Goal: Information Seeking & Learning: Compare options

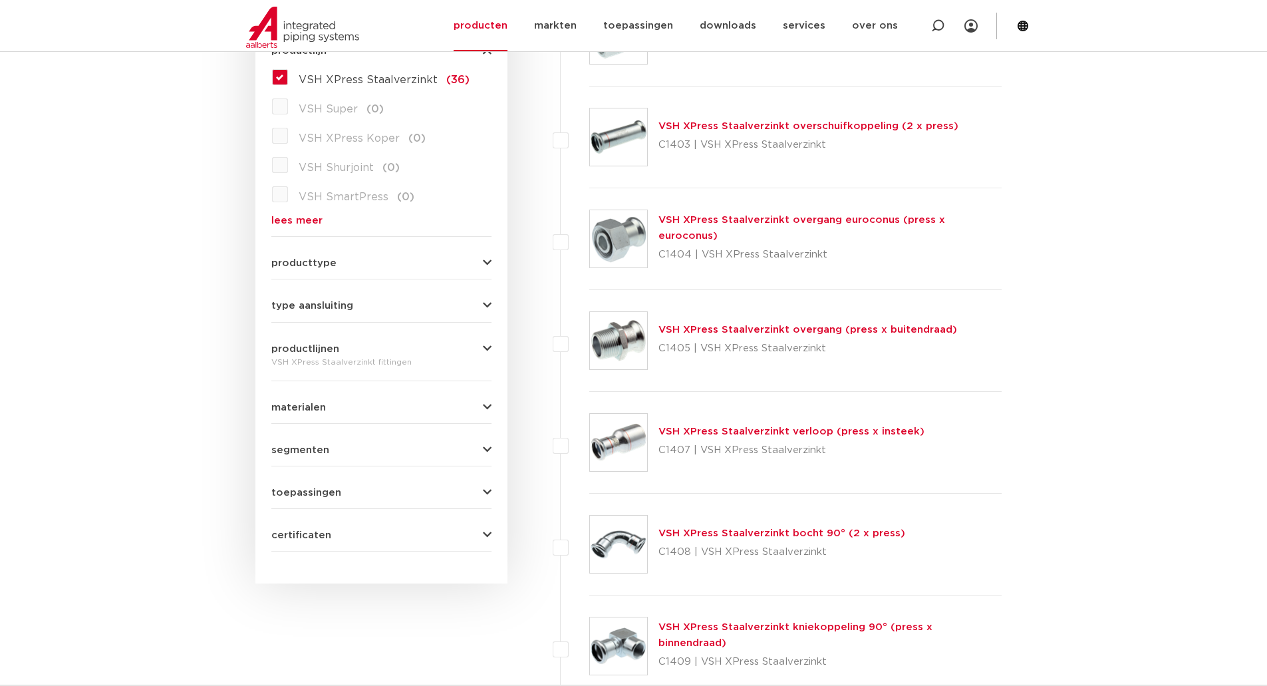
scroll to position [133, 0]
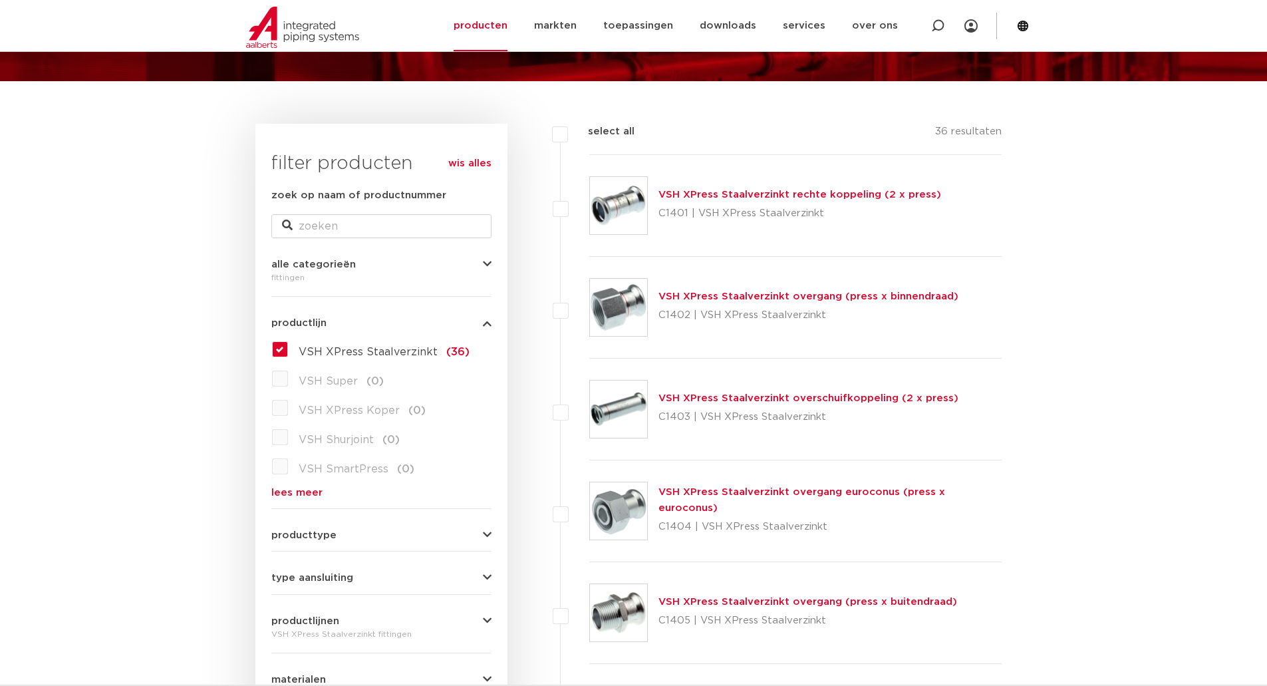
click at [288, 350] on label "VSH XPress Staalverzinkt (36)" at bounding box center [379, 349] width 182 height 21
click at [0, 0] on input "VSH XPress Staalverzinkt (36)" at bounding box center [0, 0] width 0 height 0
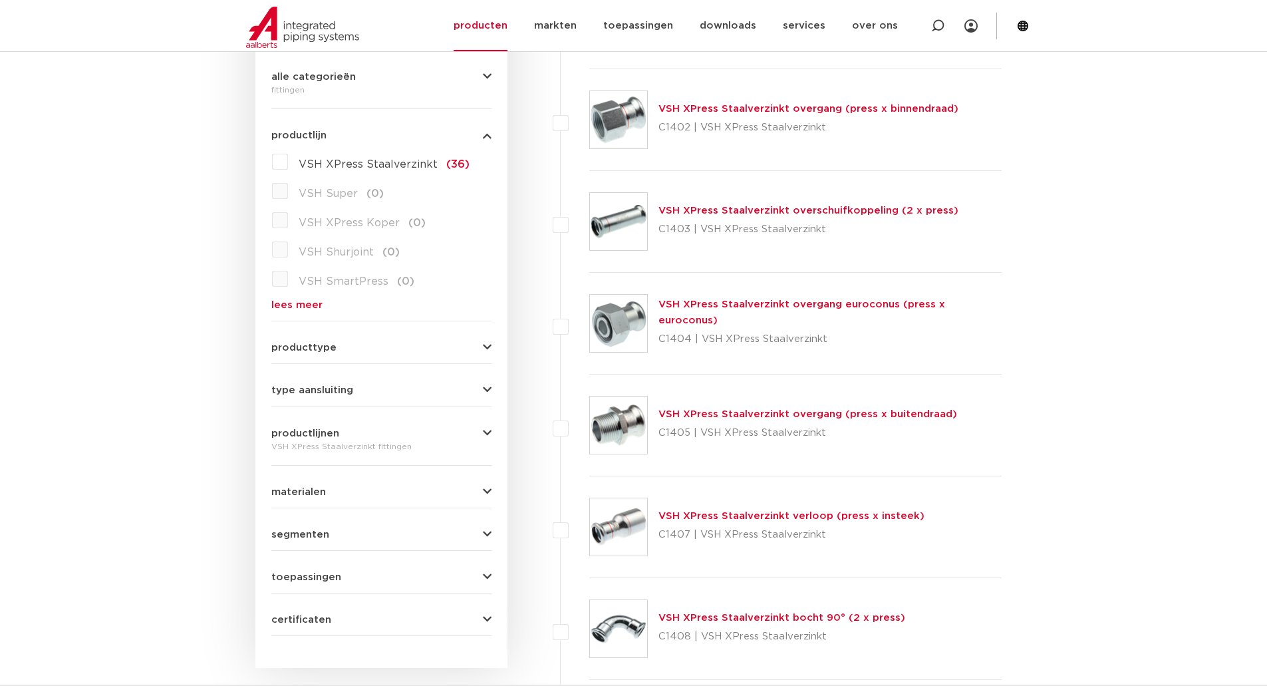
scroll to position [333, 0]
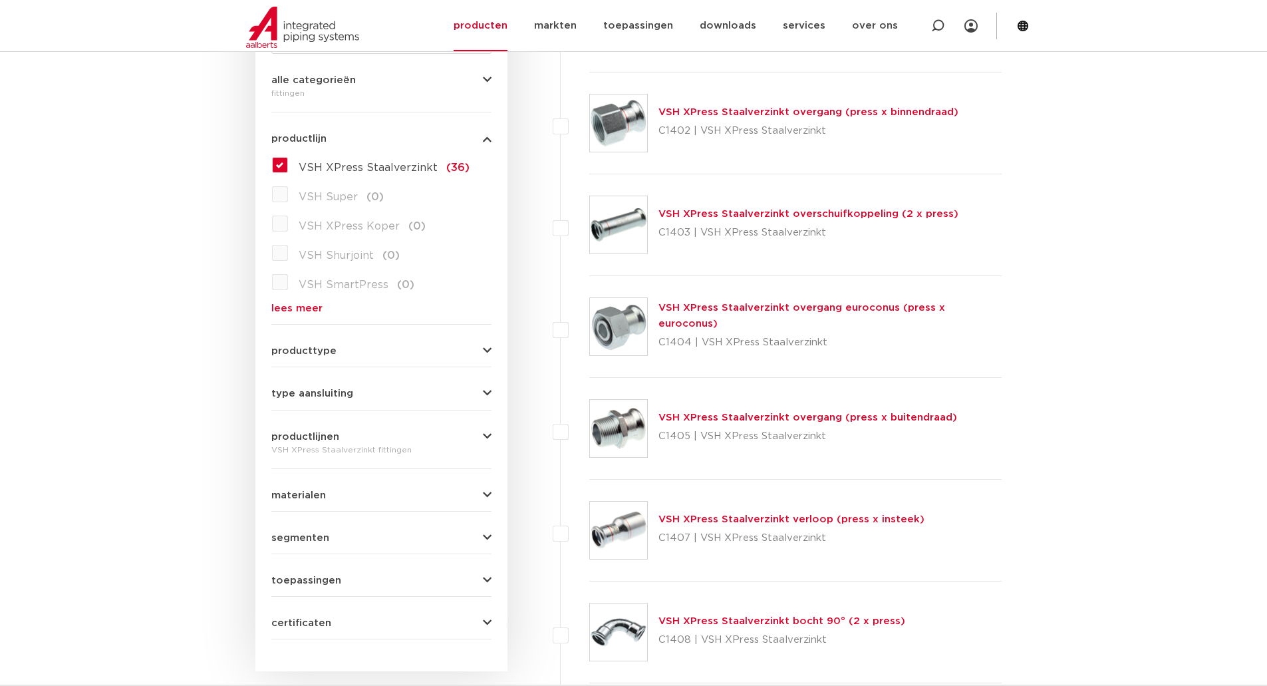
scroll to position [333, 0]
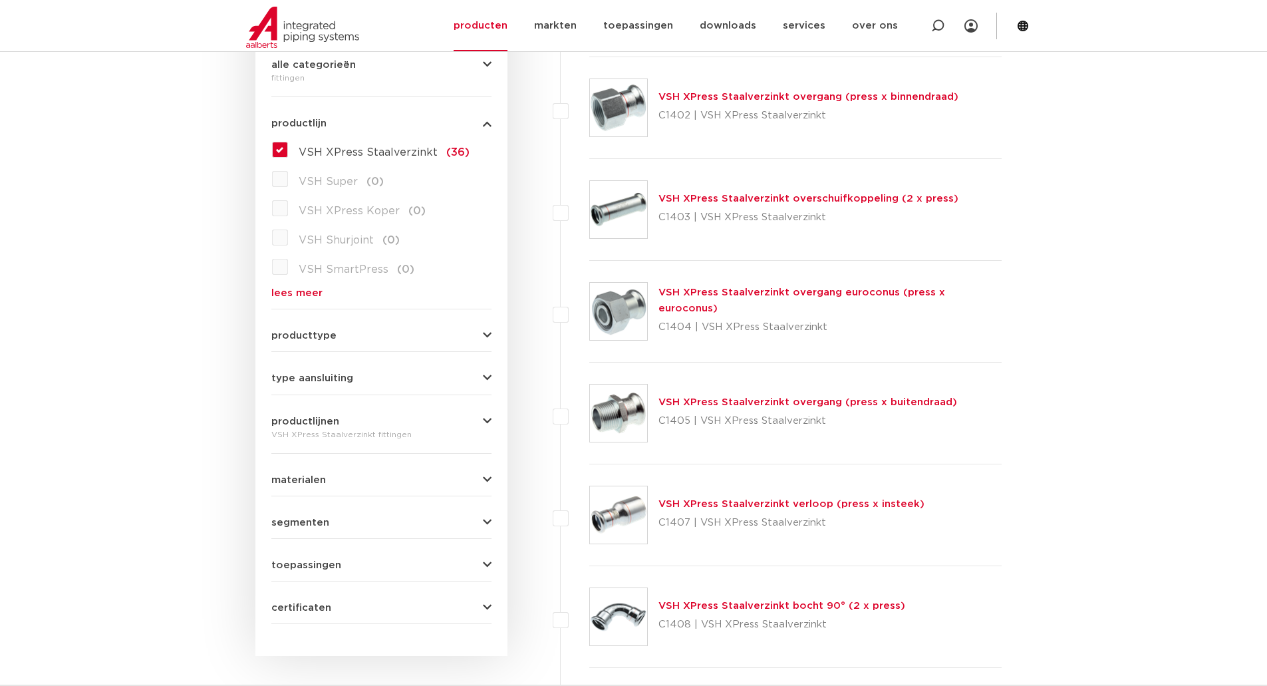
click at [305, 294] on link "lees meer" at bounding box center [381, 293] width 220 height 10
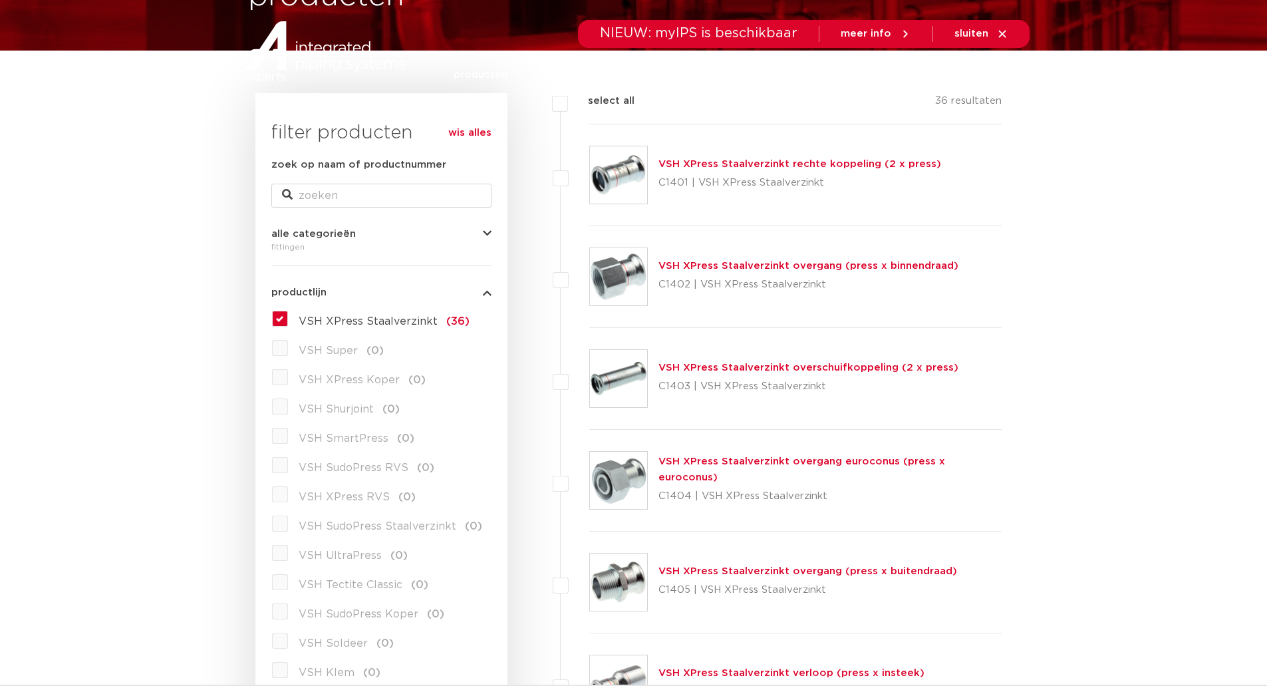
scroll to position [0, 0]
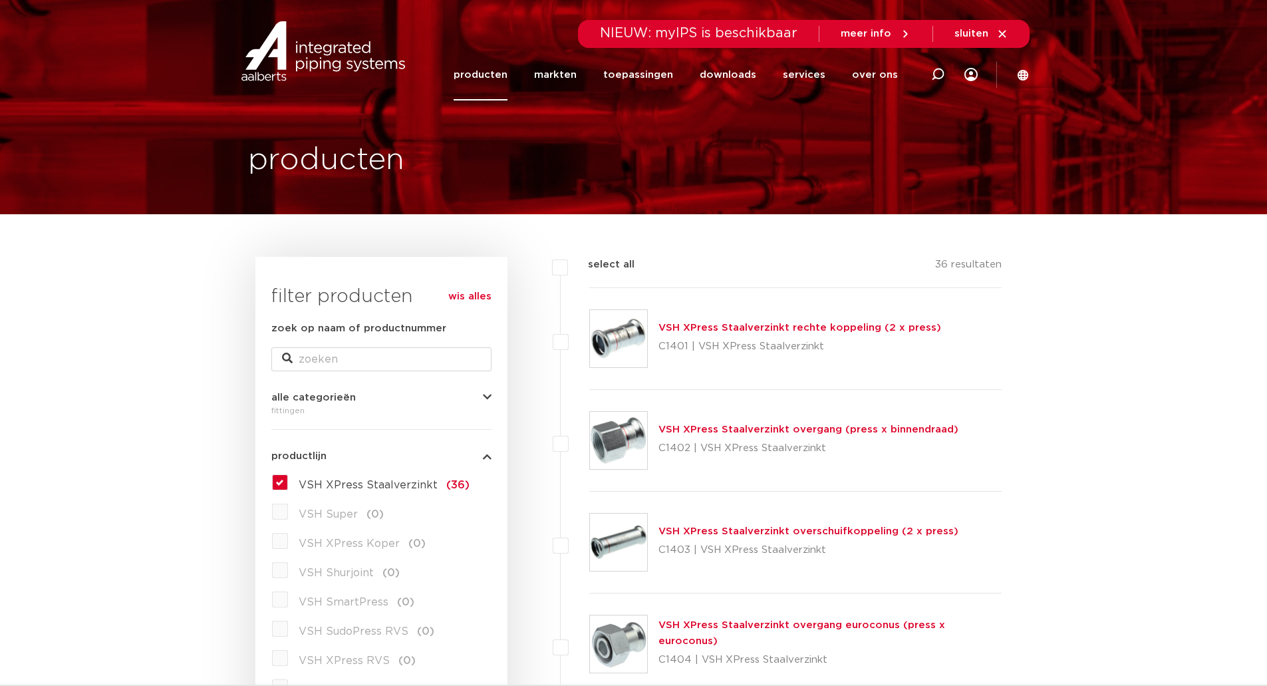
click at [494, 79] on link "producten" at bounding box center [481, 74] width 54 height 51
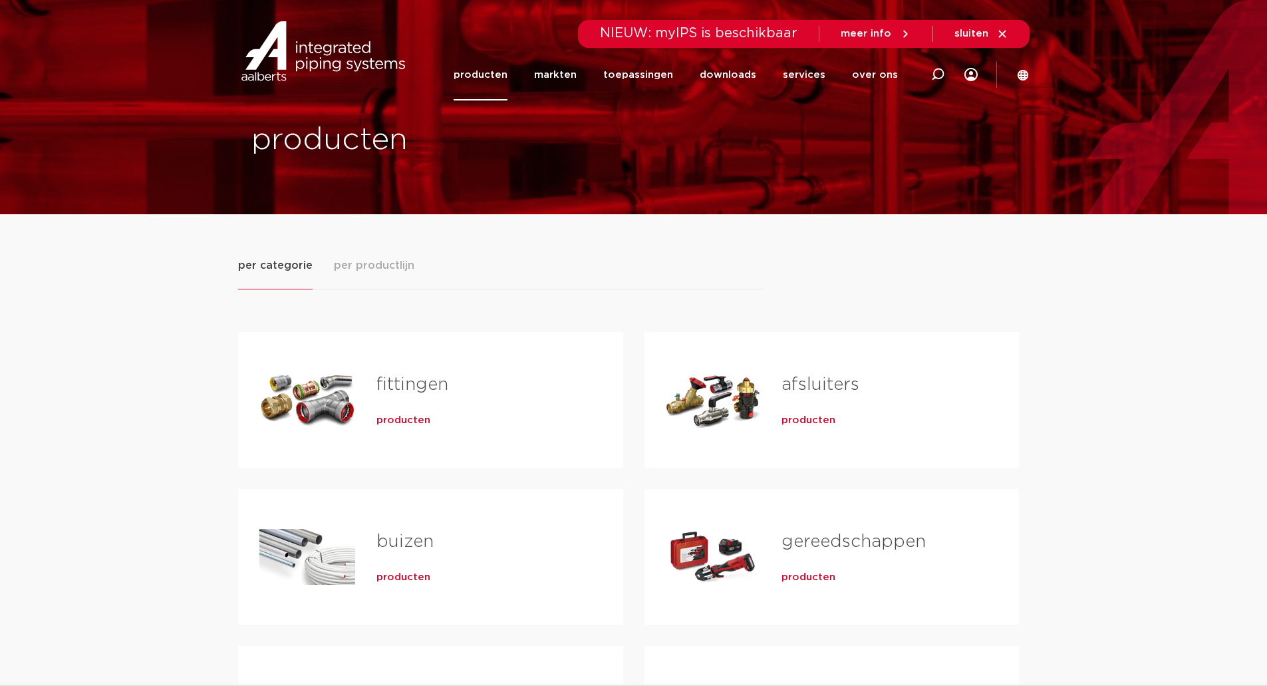
click at [443, 388] on link "fittingen" at bounding box center [412, 384] width 72 height 17
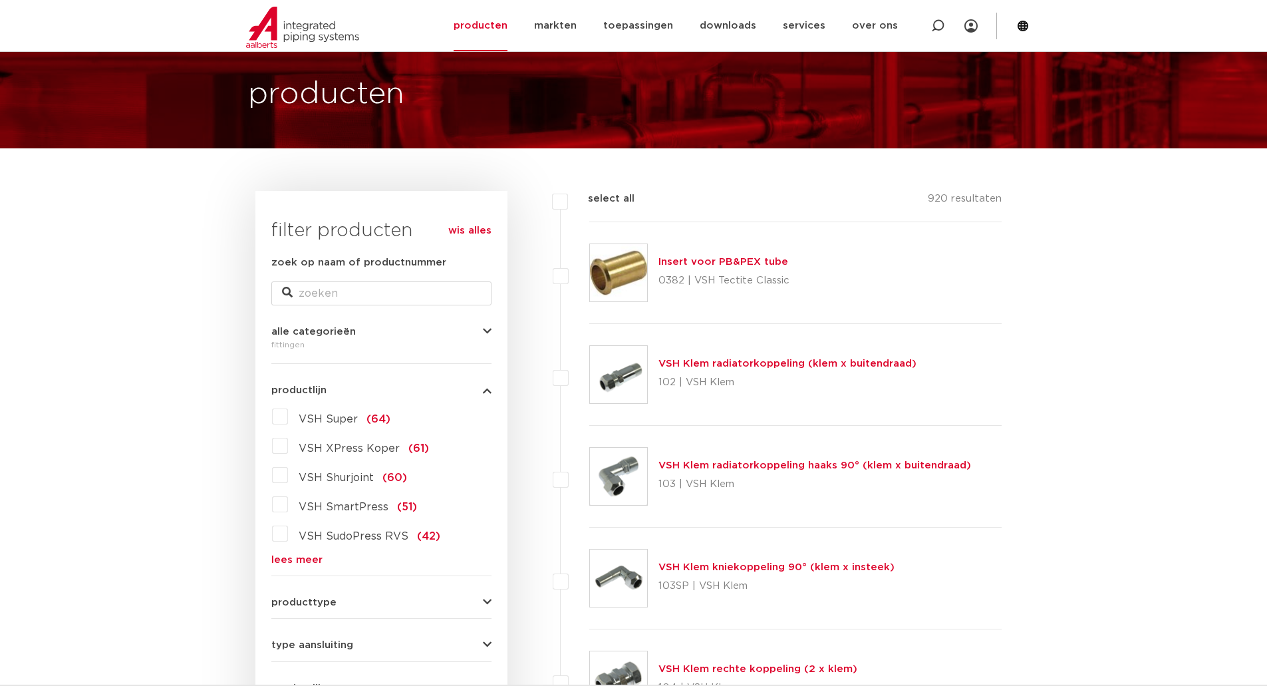
scroll to position [67, 0]
click at [287, 558] on link "lees meer" at bounding box center [381, 559] width 220 height 10
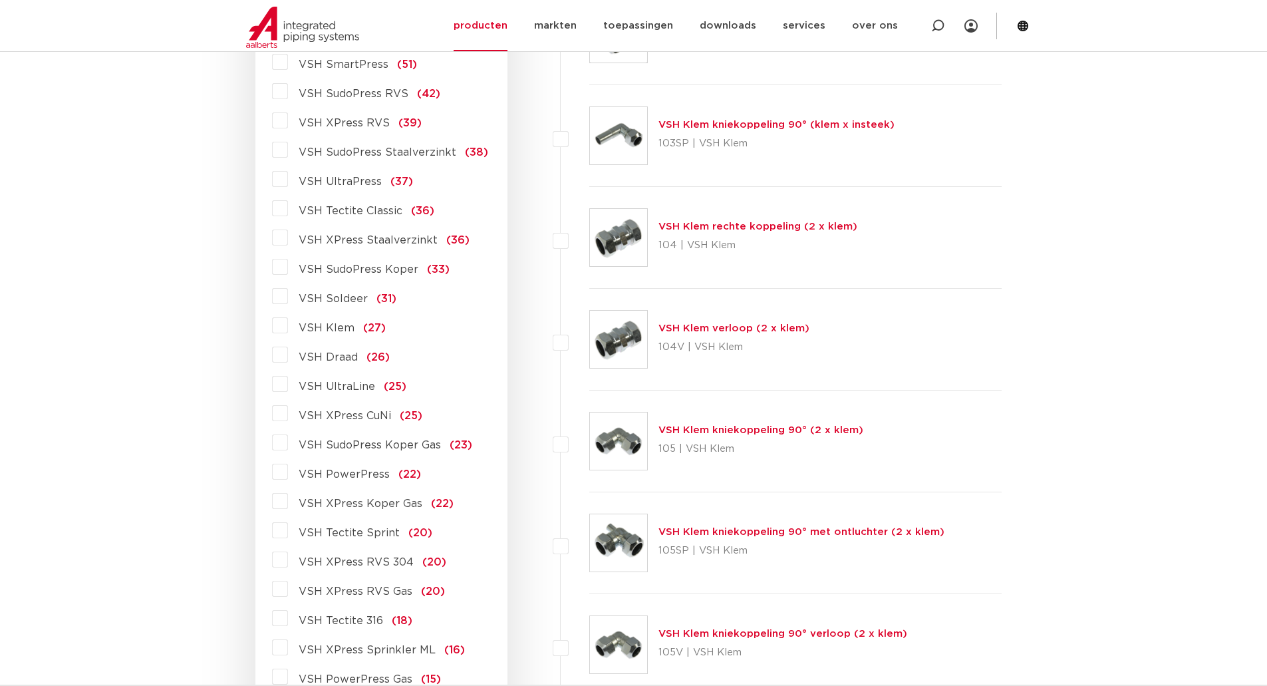
scroll to position [532, 0]
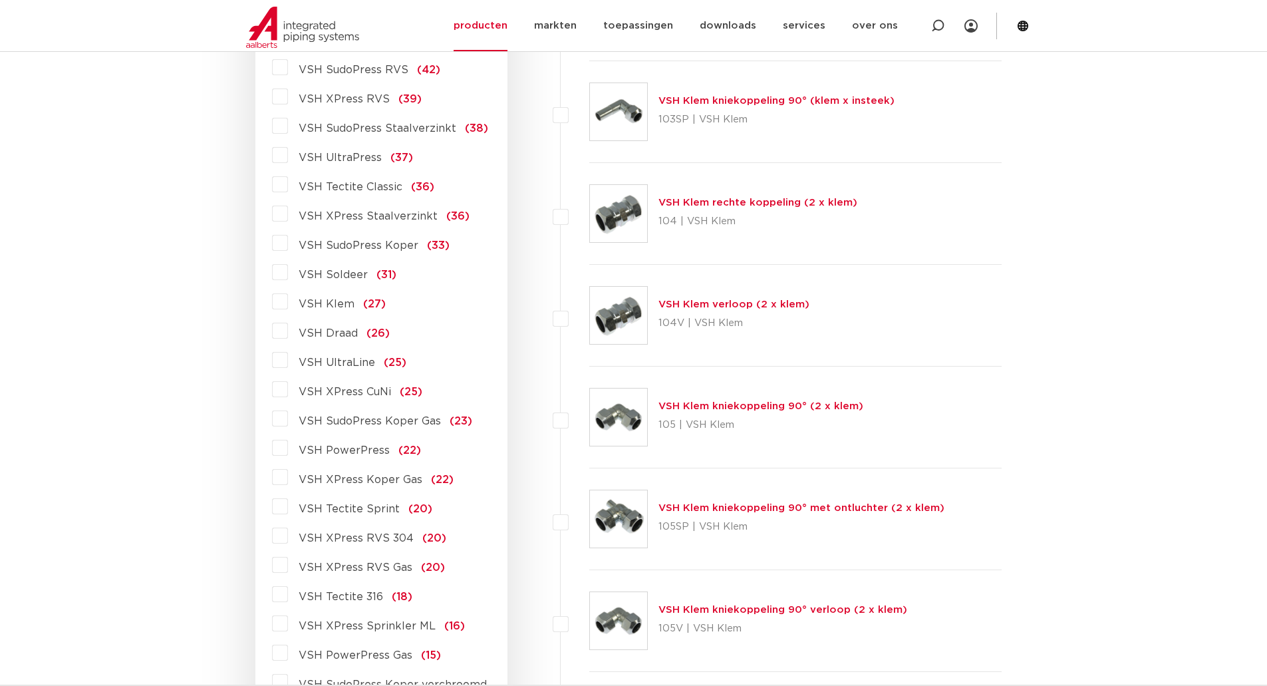
click at [288, 453] on label "VSH PowerPress (22)" at bounding box center [354, 447] width 133 height 21
click at [0, 0] on input "VSH PowerPress (22)" at bounding box center [0, 0] width 0 height 0
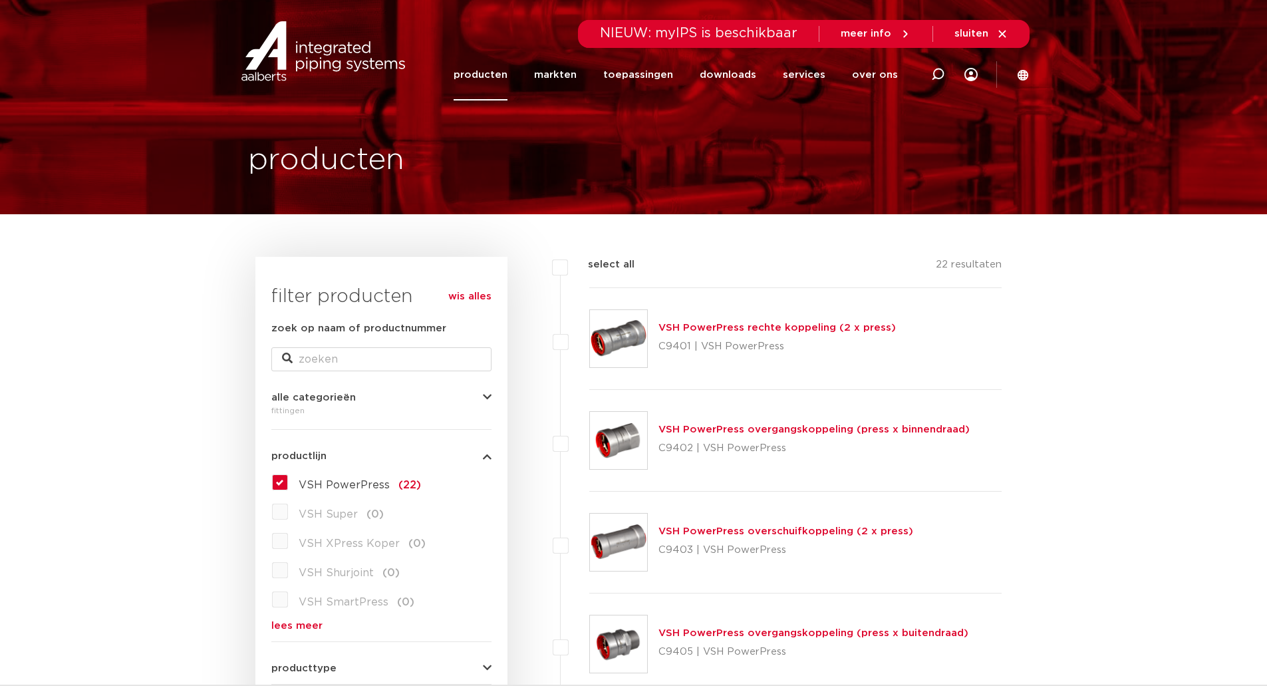
click at [851, 325] on link "VSH PowerPress rechte koppeling (2 x press)" at bounding box center [777, 328] width 237 height 10
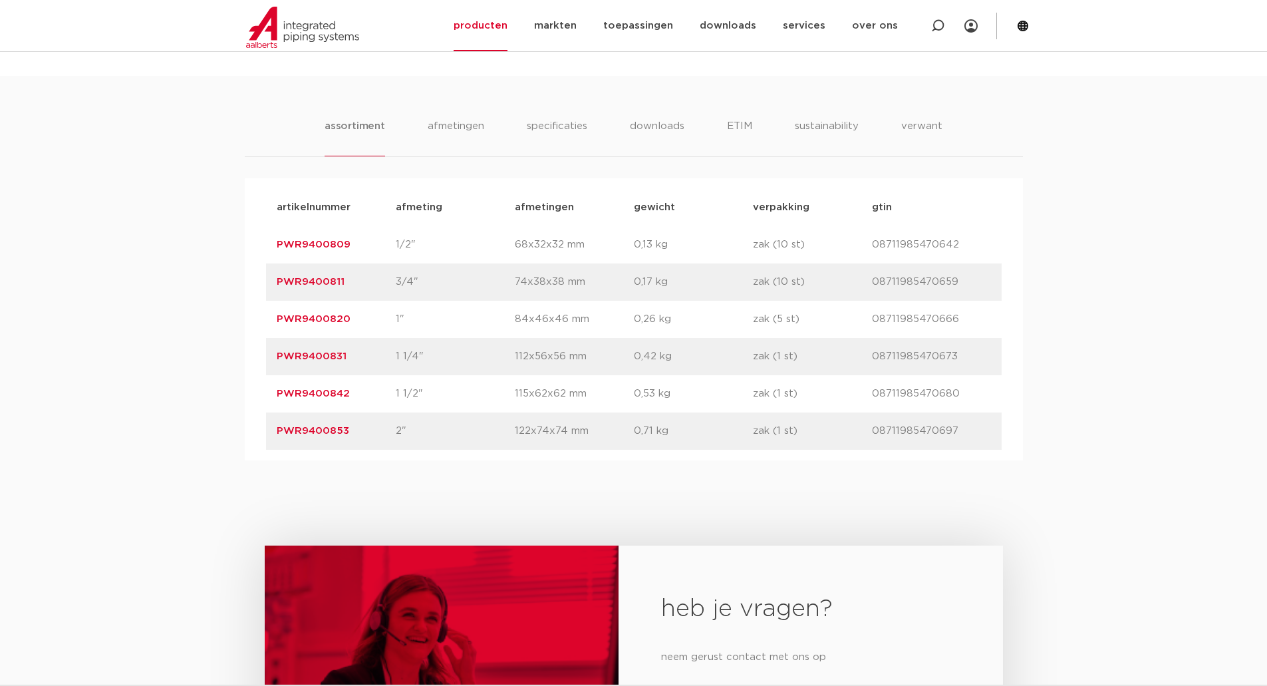
scroll to position [798, 0]
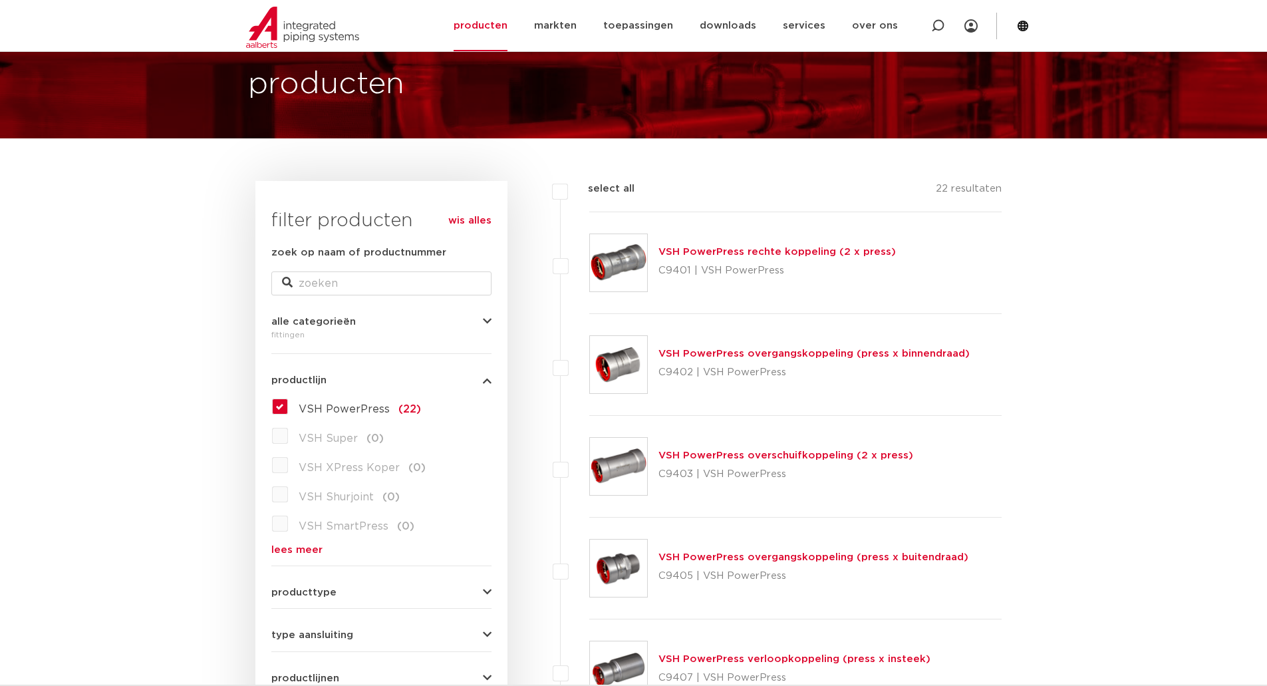
scroll to position [200, 0]
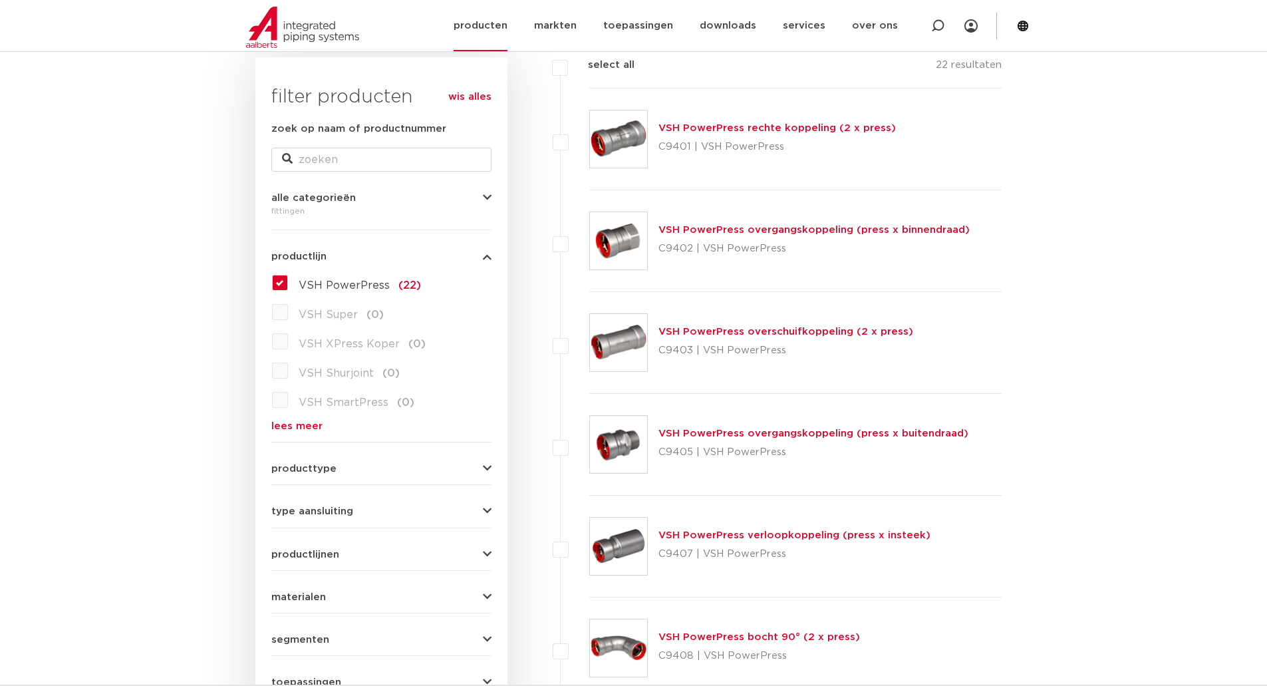
click at [488, 39] on link "producten" at bounding box center [481, 25] width 54 height 51
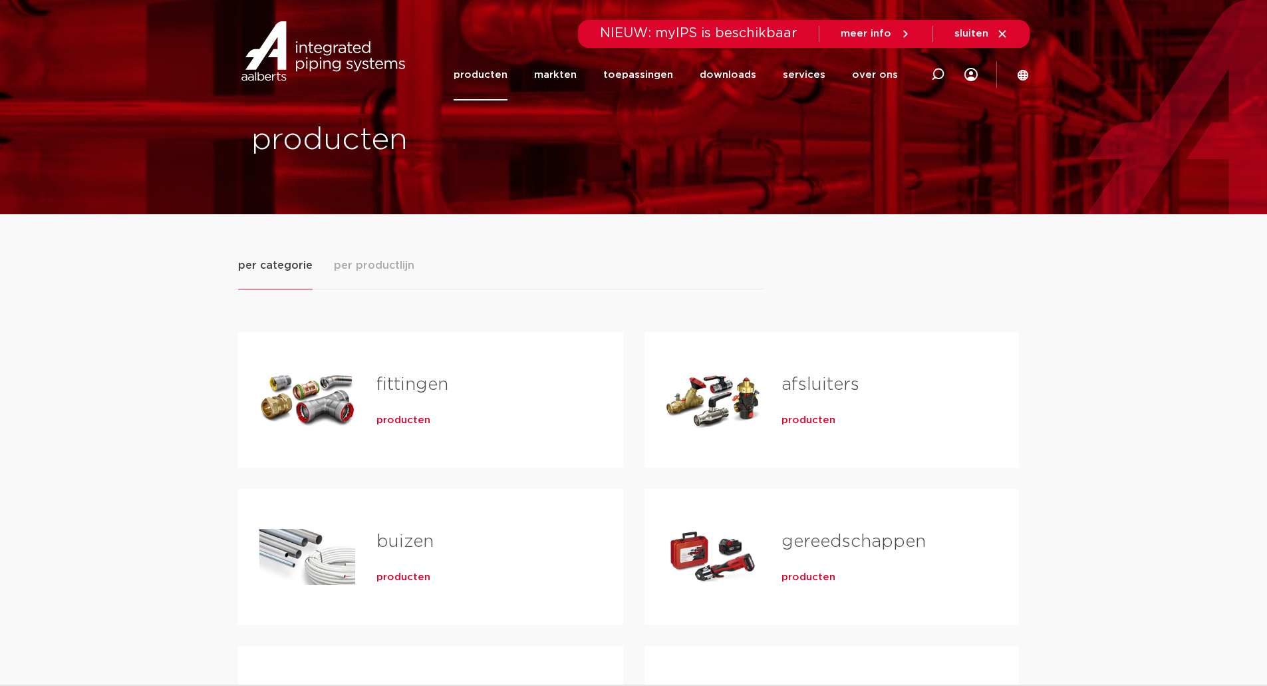
click at [429, 411] on div "producten" at bounding box center [478, 417] width 204 height 19
drag, startPoint x: 434, startPoint y: 426, endPoint x: 416, endPoint y: 426, distance: 17.3
click at [433, 426] on div "producten" at bounding box center [478, 417] width 204 height 19
click at [413, 423] on span "producten" at bounding box center [403, 420] width 54 height 13
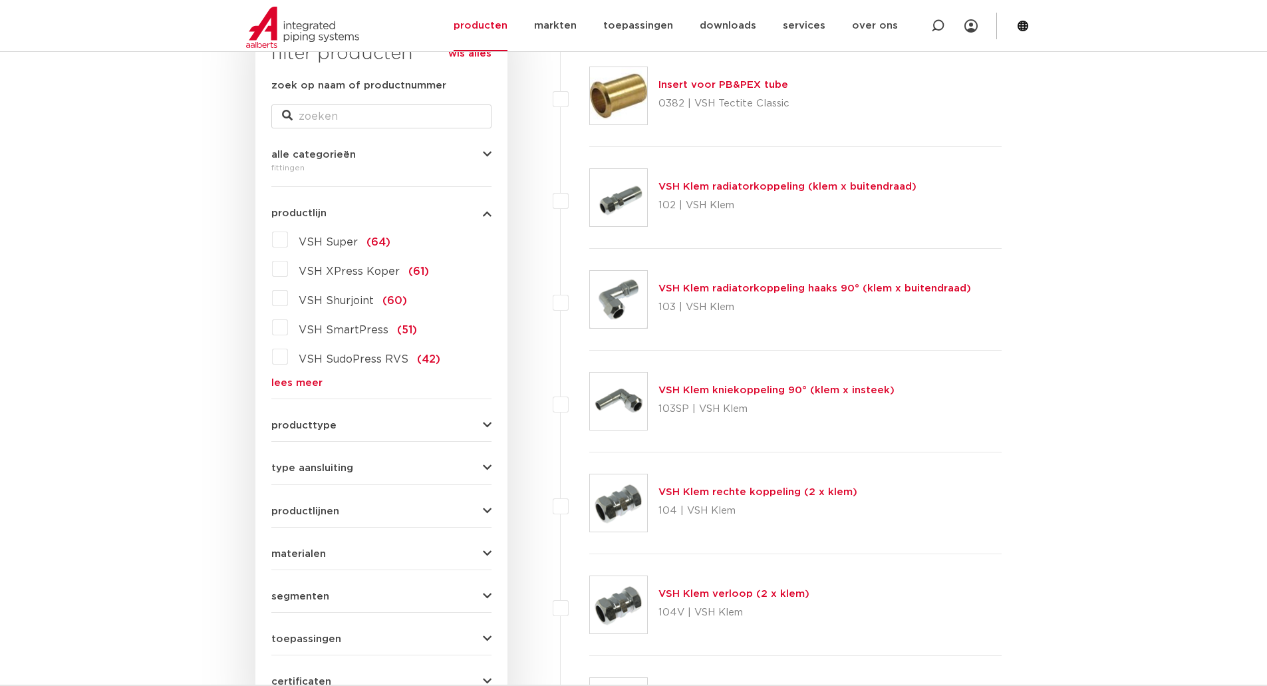
scroll to position [399, 0]
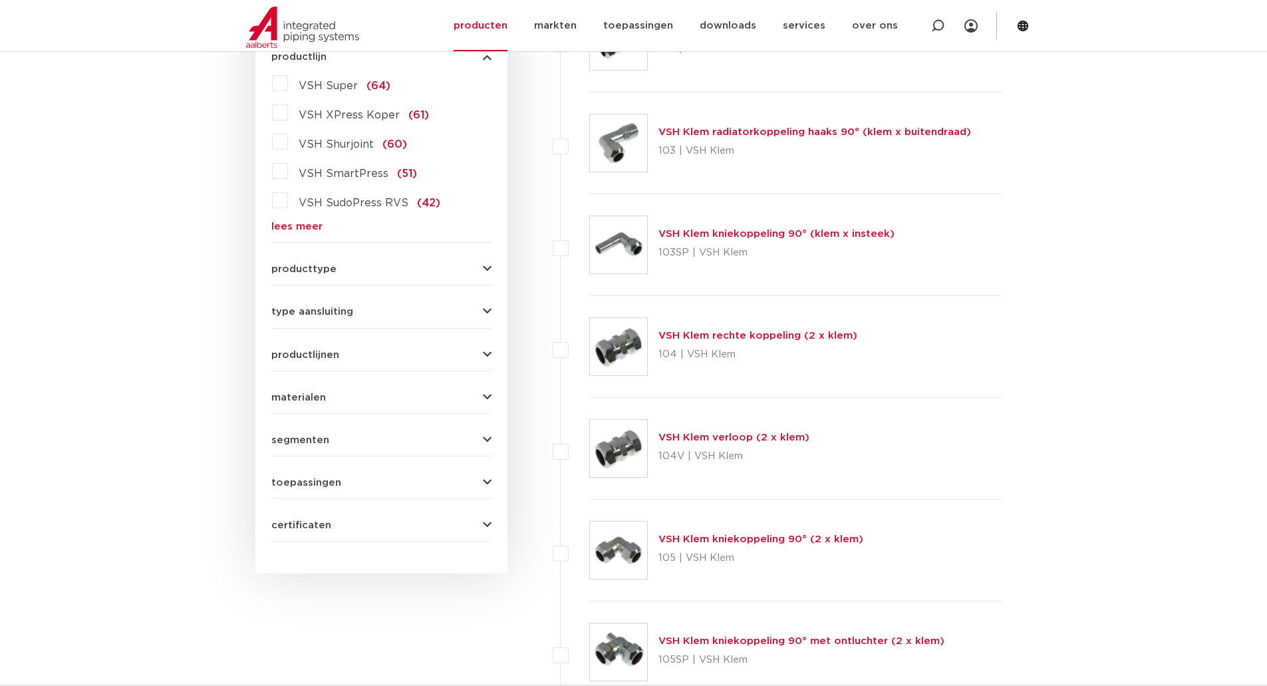
click at [323, 309] on span "type aansluiting" at bounding box center [312, 312] width 82 height 10
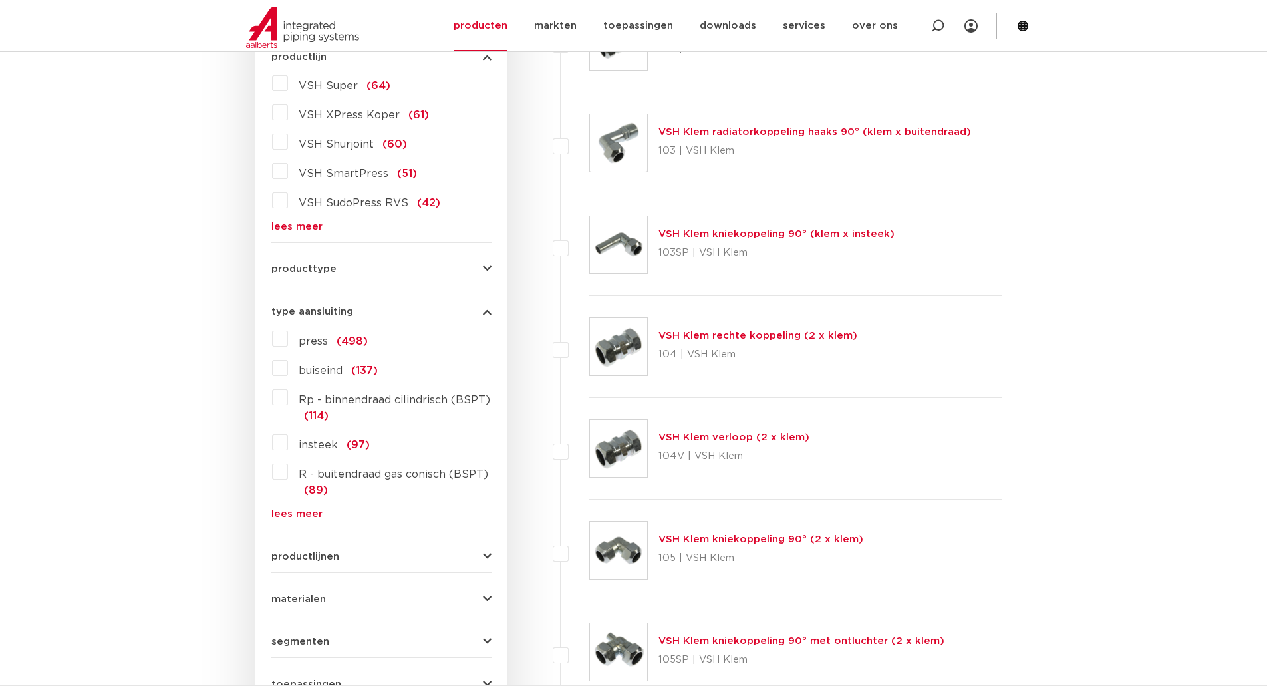
click at [288, 342] on label "press (498)" at bounding box center [328, 338] width 80 height 21
click at [0, 0] on input "press (498)" at bounding box center [0, 0] width 0 height 0
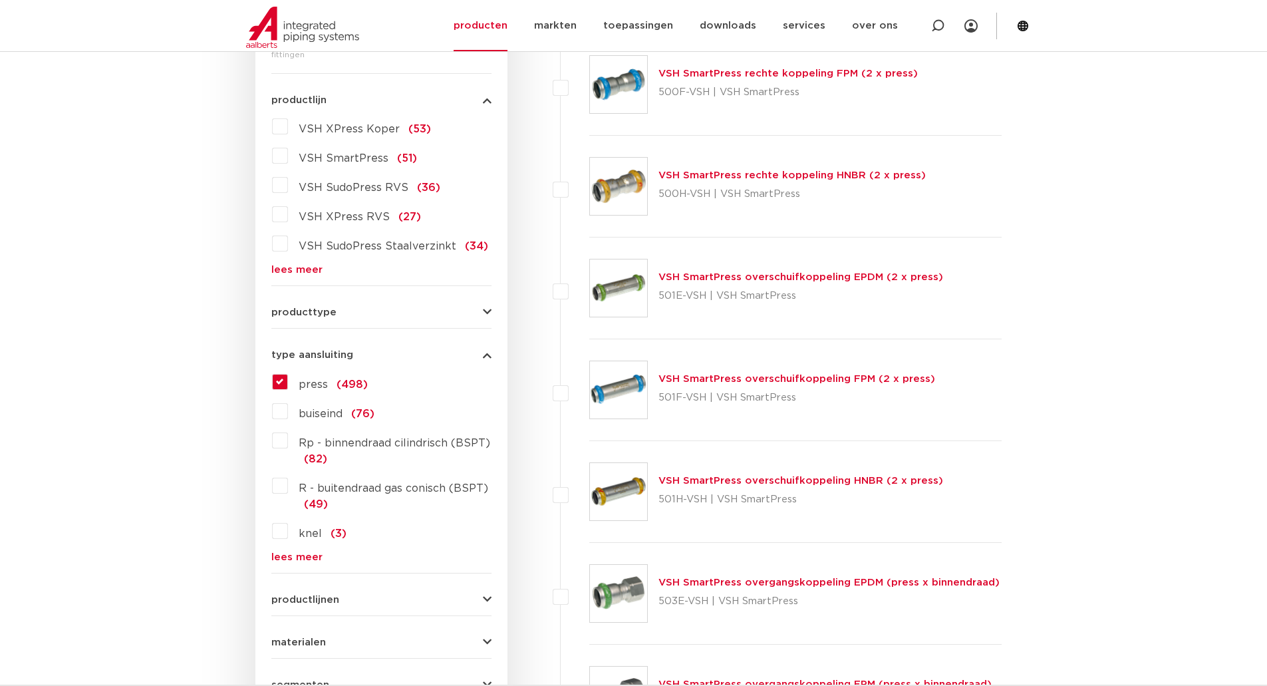
scroll to position [333, 0]
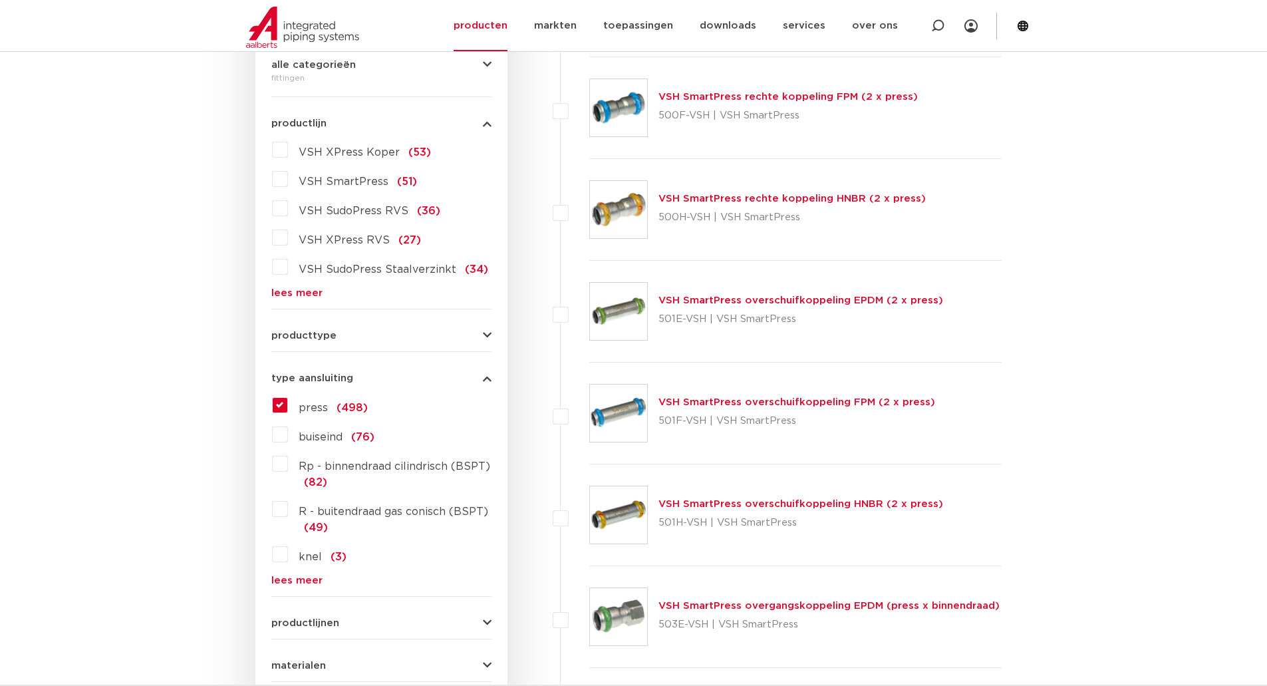
click at [303, 294] on link "lees meer" at bounding box center [381, 293] width 220 height 10
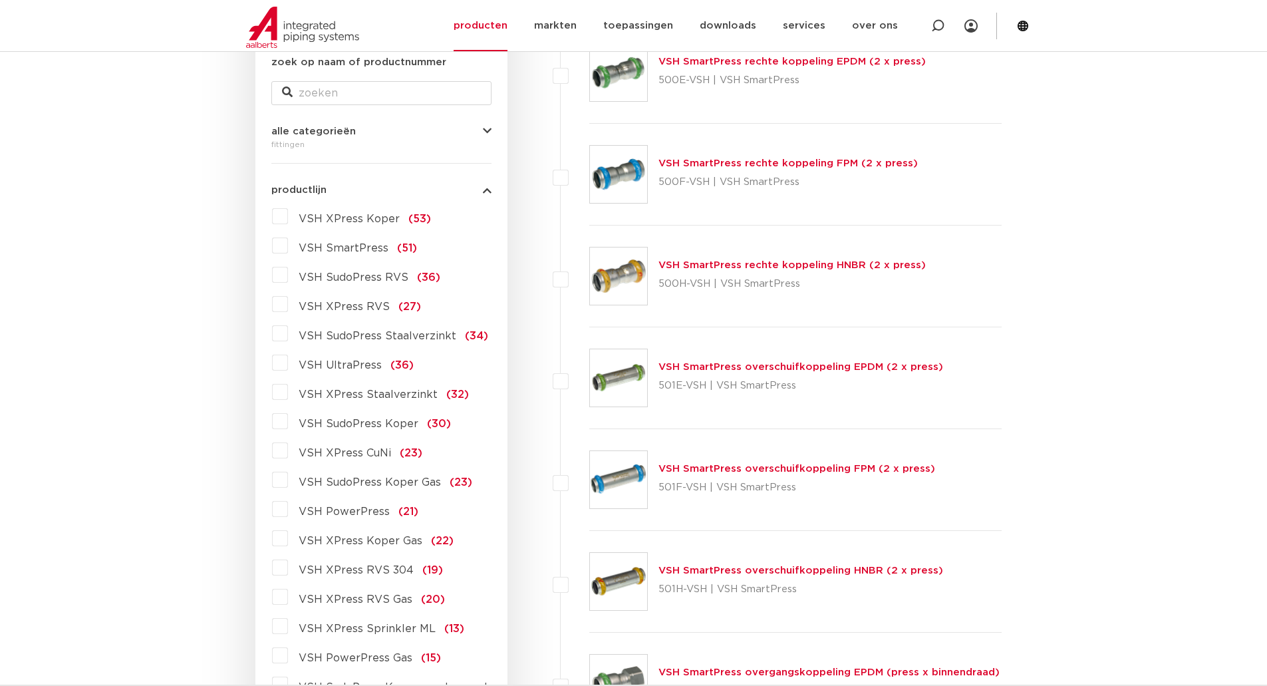
scroll to position [0, 0]
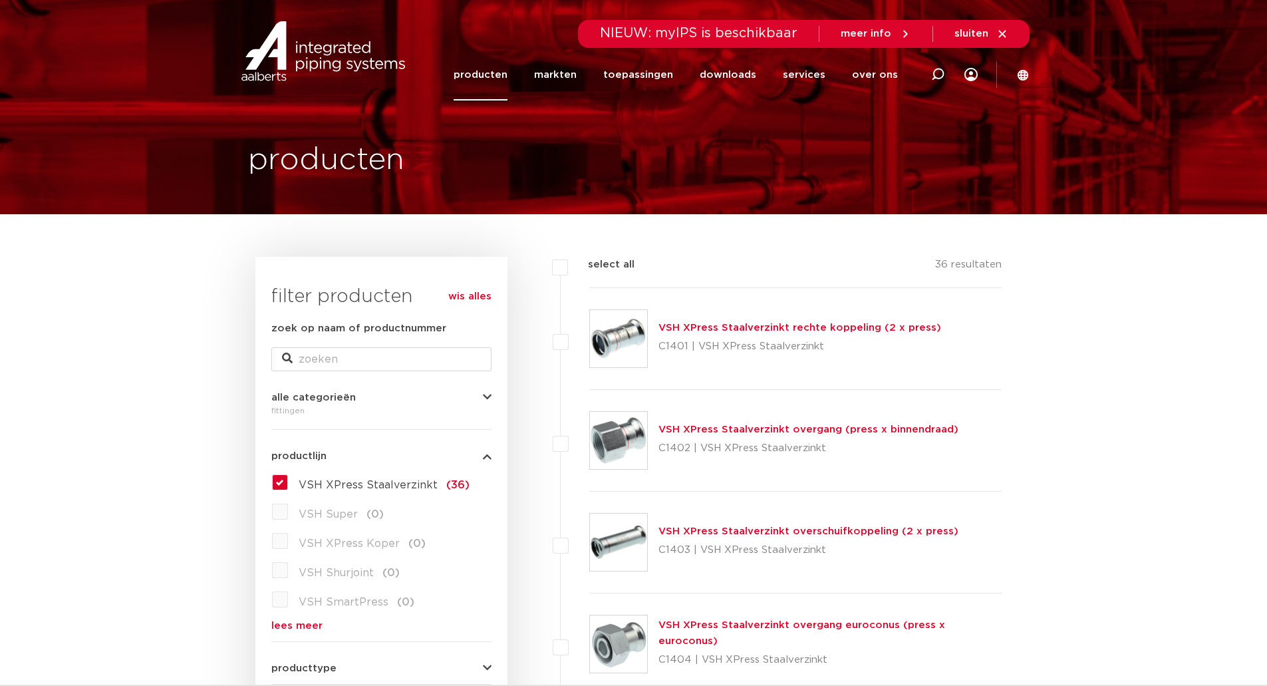
click at [288, 482] on label "VSH XPress Staalverzinkt (36)" at bounding box center [379, 482] width 182 height 21
click at [0, 0] on input "VSH XPress Staalverzinkt (36)" at bounding box center [0, 0] width 0 height 0
click at [297, 622] on link "lees meer" at bounding box center [381, 626] width 220 height 10
click at [288, 478] on label "VSH XPress Staalverzinkt (36)" at bounding box center [379, 482] width 182 height 21
click at [0, 0] on input "VSH XPress Staalverzinkt (36)" at bounding box center [0, 0] width 0 height 0
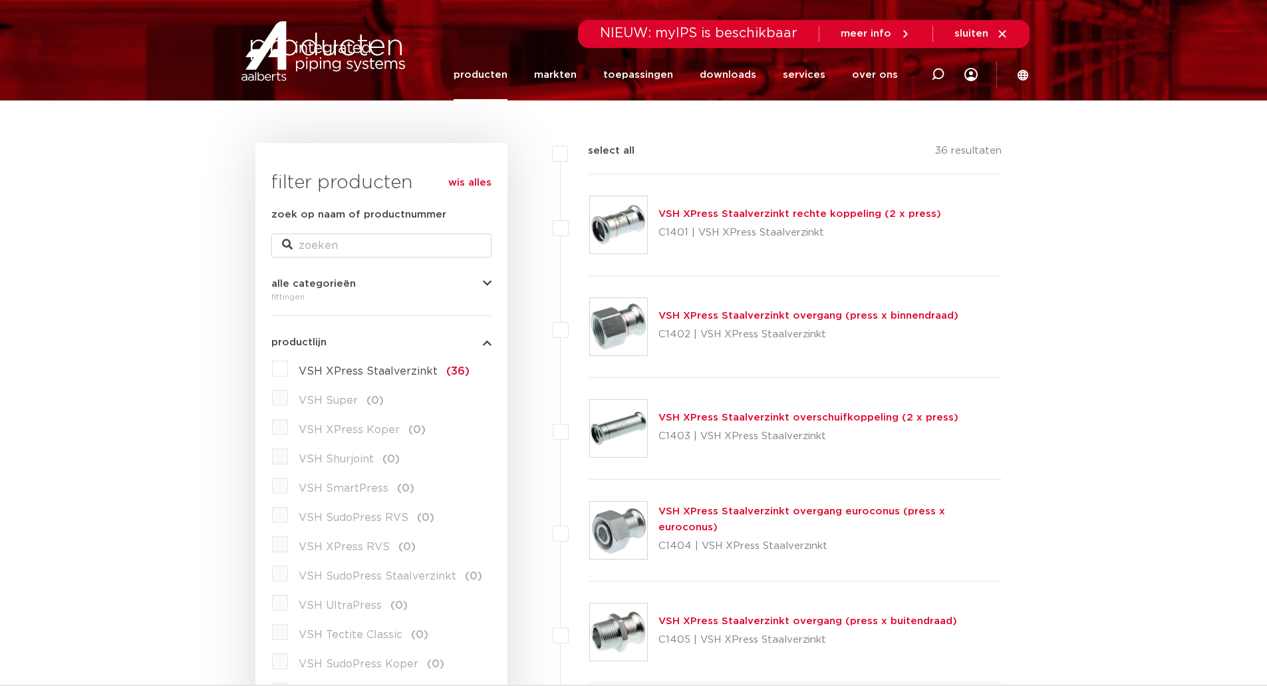
scroll to position [266, 0]
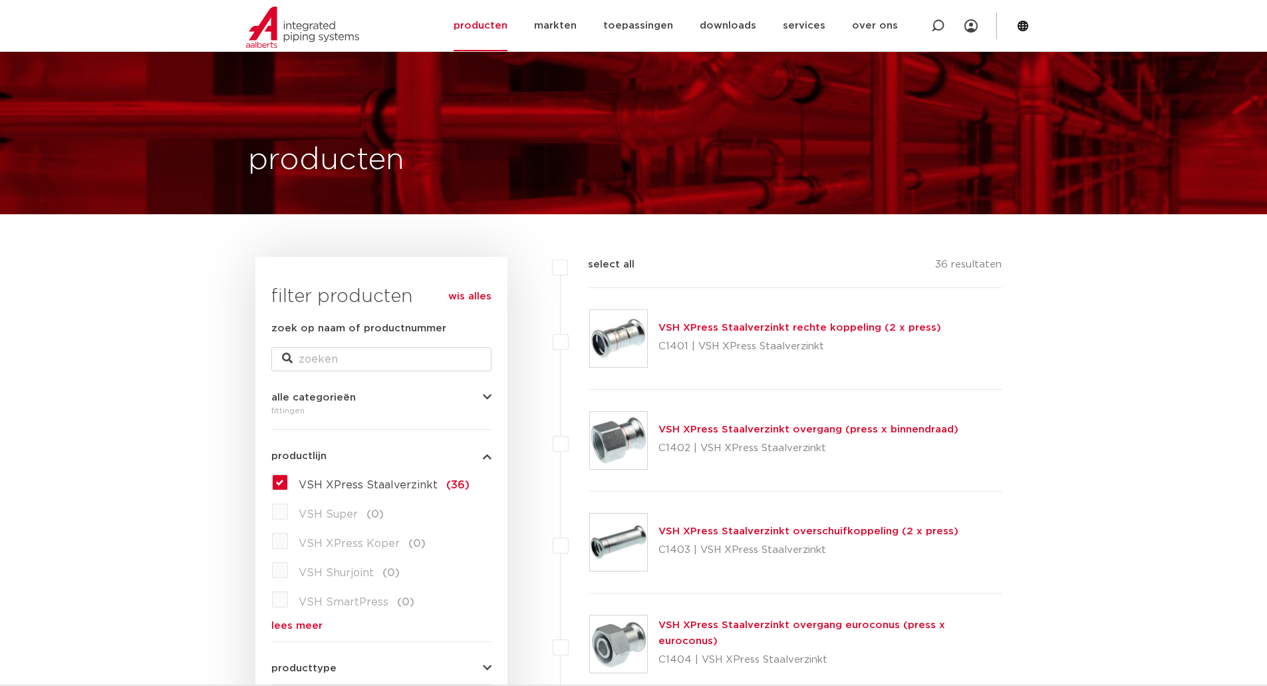
click at [303, 472] on div "VSH XPress Staalverzinkt (36) VSH Super (0) VSH XPress Koper (0) VSH Shurjoint …" at bounding box center [381, 551] width 220 height 159
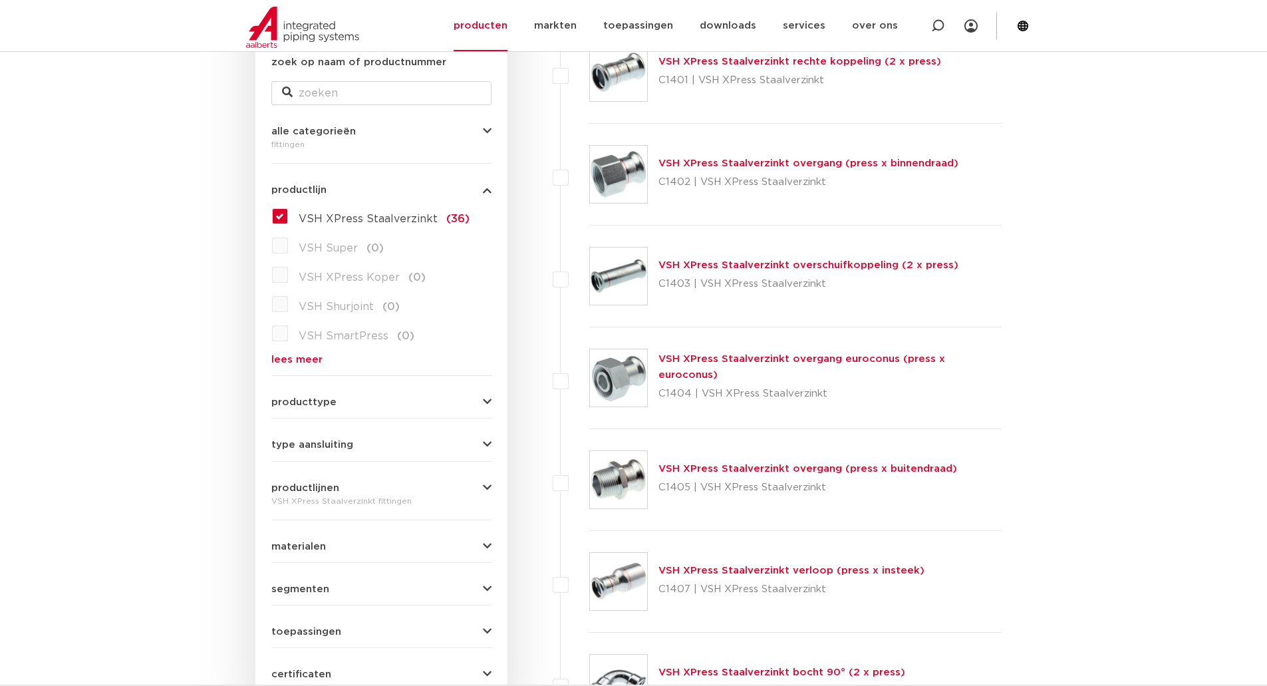
click at [301, 361] on link "lees meer" at bounding box center [381, 360] width 220 height 10
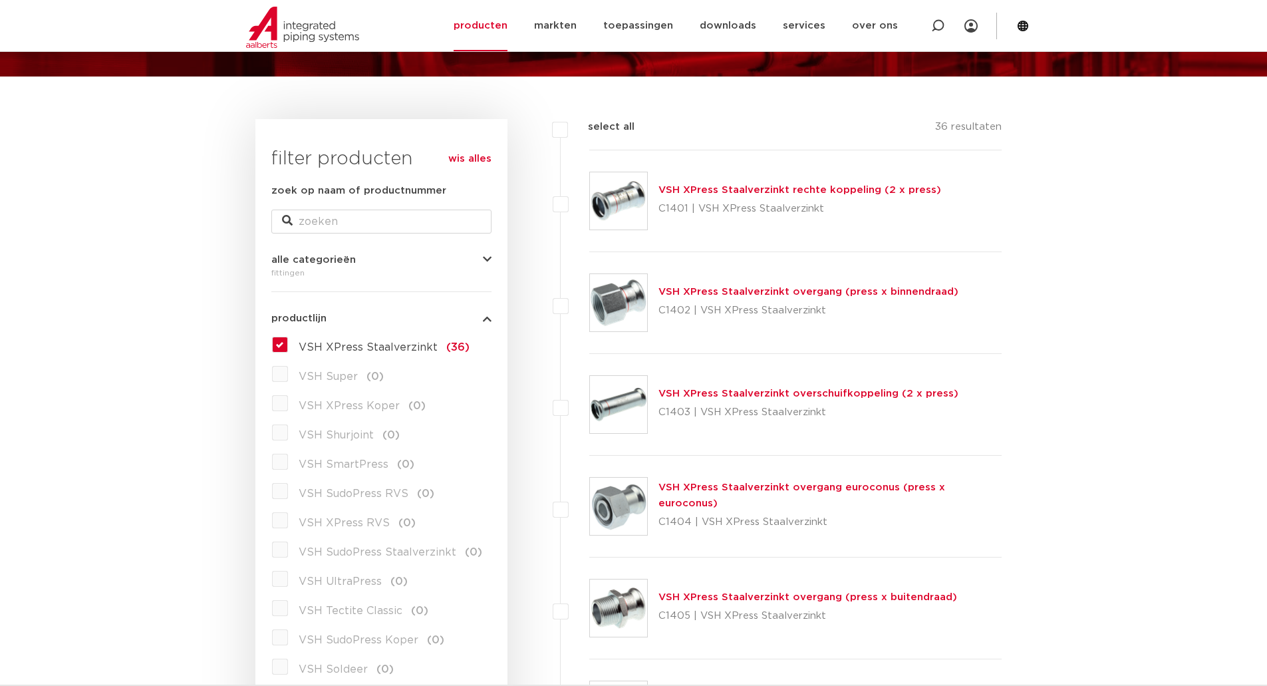
scroll to position [133, 0]
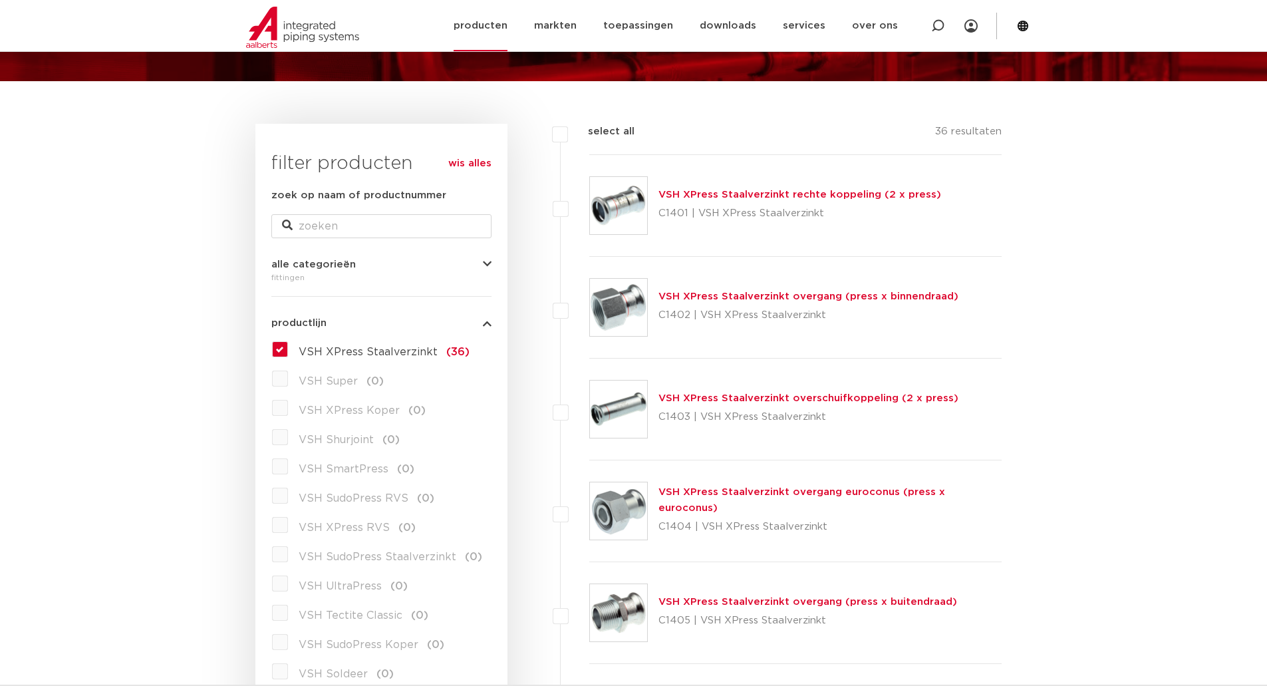
click at [498, 23] on link "producten" at bounding box center [481, 25] width 54 height 51
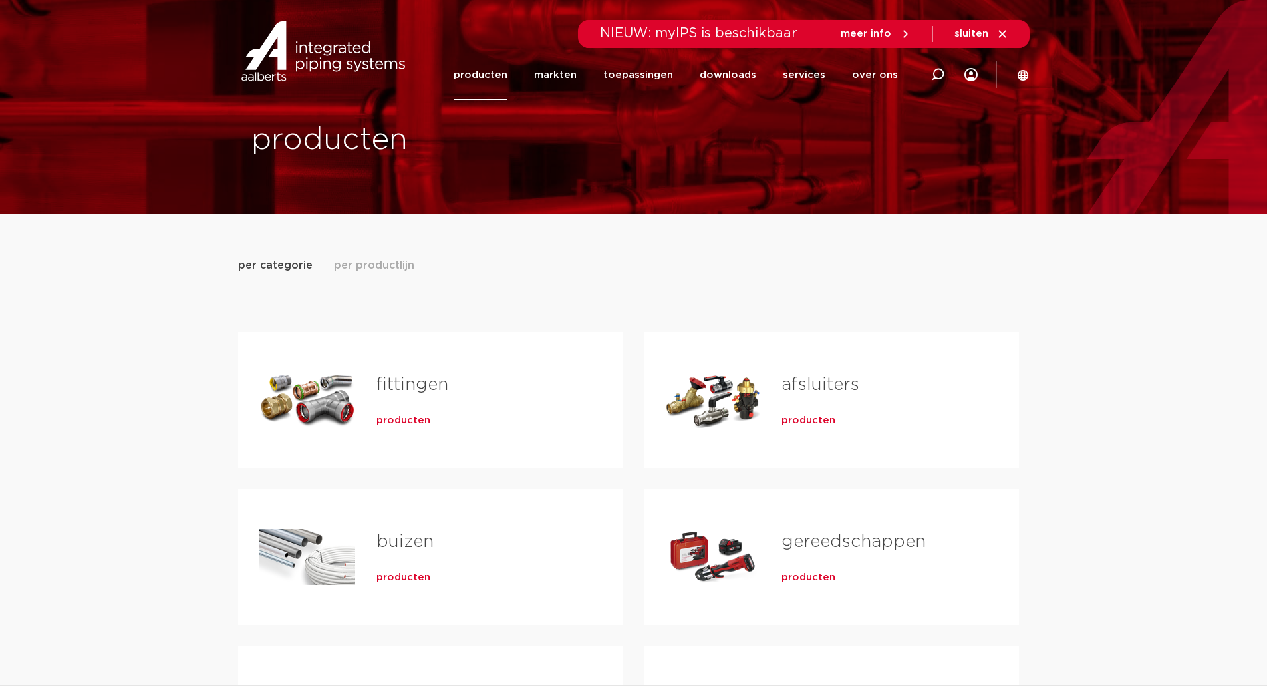
click at [512, 394] on h2 "fittingen" at bounding box center [478, 387] width 204 height 31
drag, startPoint x: 415, startPoint y: 421, endPoint x: 569, endPoint y: 414, distance: 154.5
click at [416, 421] on span "producten" at bounding box center [403, 420] width 54 height 13
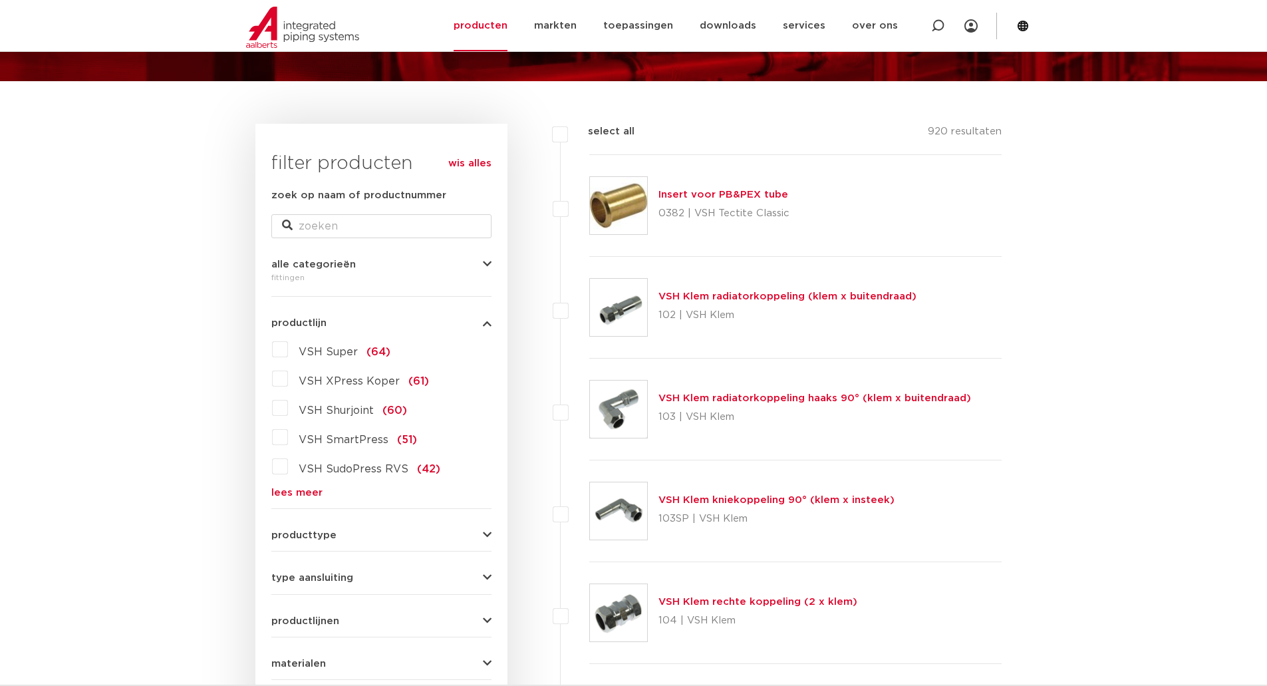
click at [305, 489] on link "lees meer" at bounding box center [381, 493] width 220 height 10
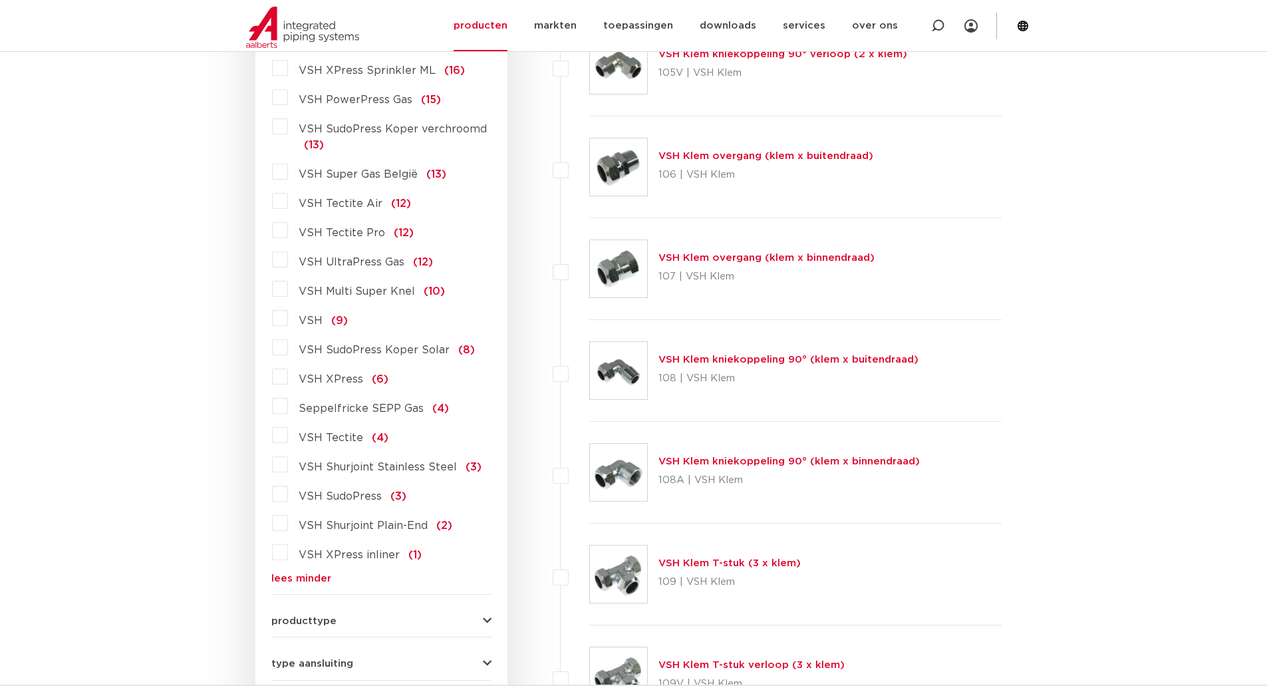
scroll to position [1064, 0]
